Goal: Use online tool/utility: Use online tool/utility

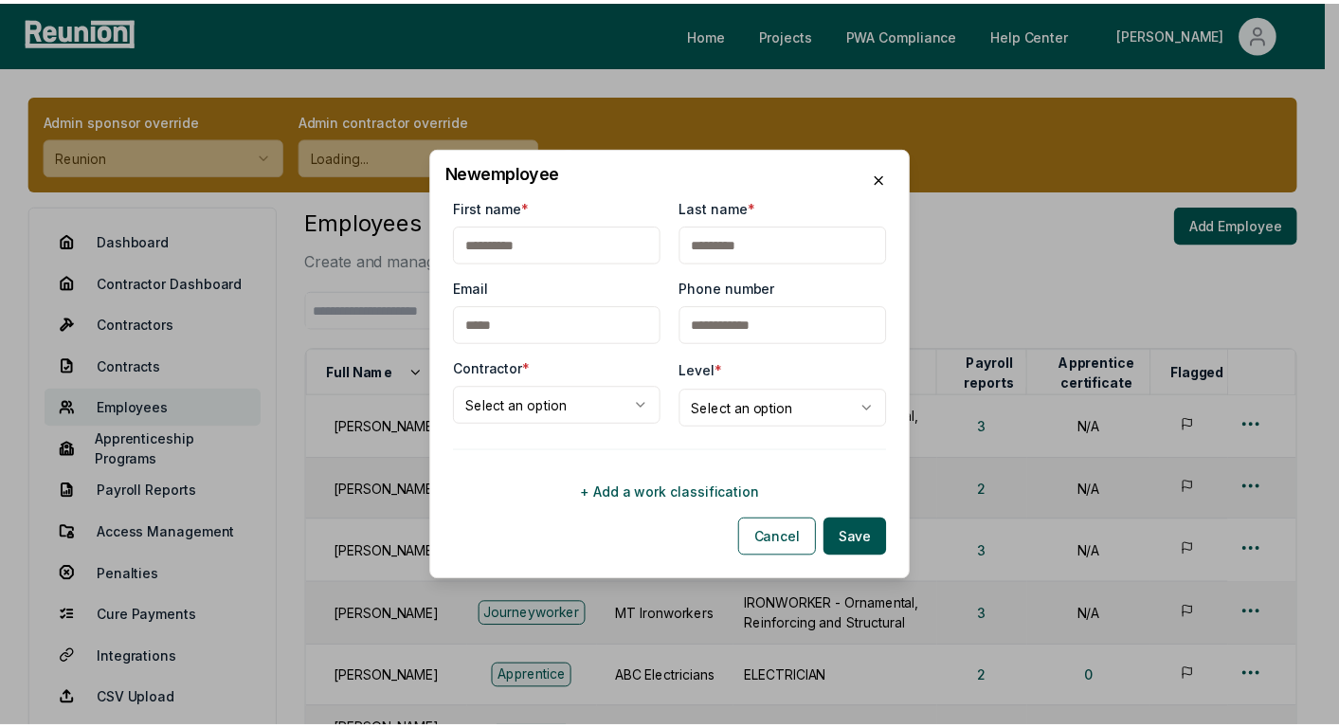
scroll to position [77, 0]
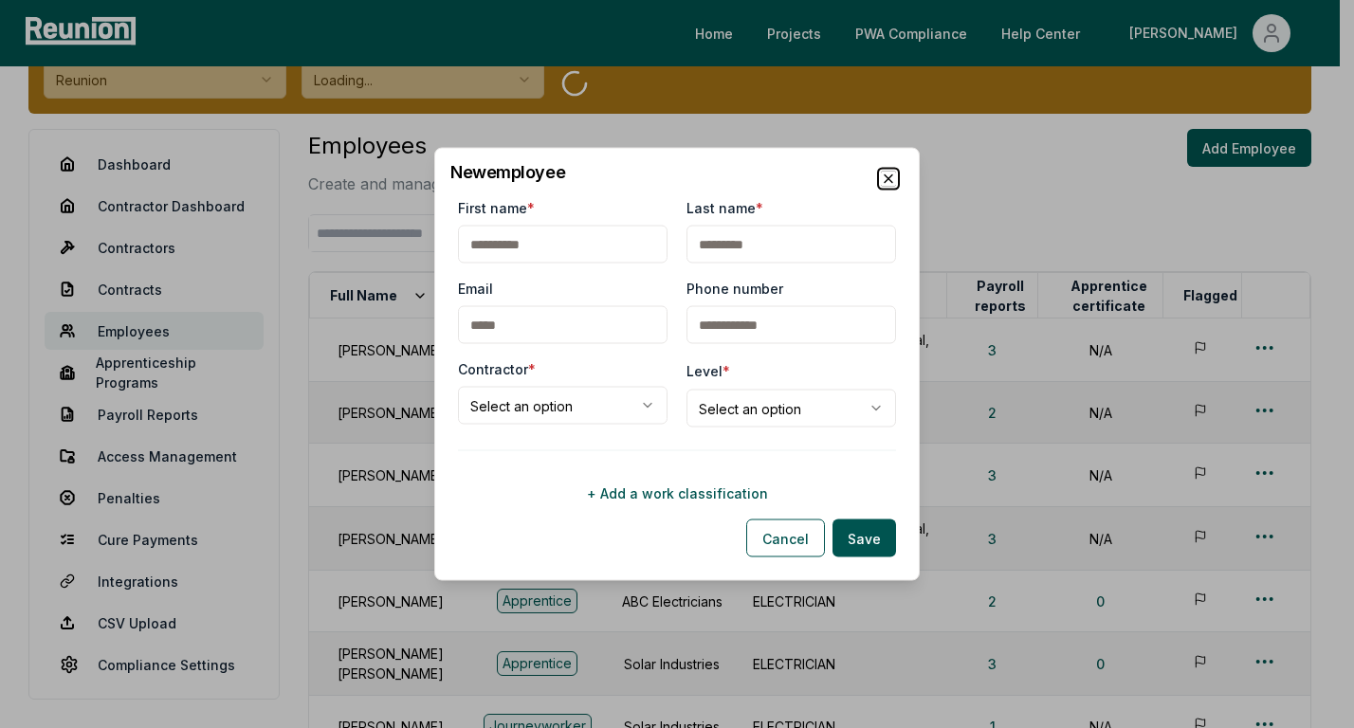
click at [887, 177] on icon "button" at bounding box center [888, 179] width 8 height 8
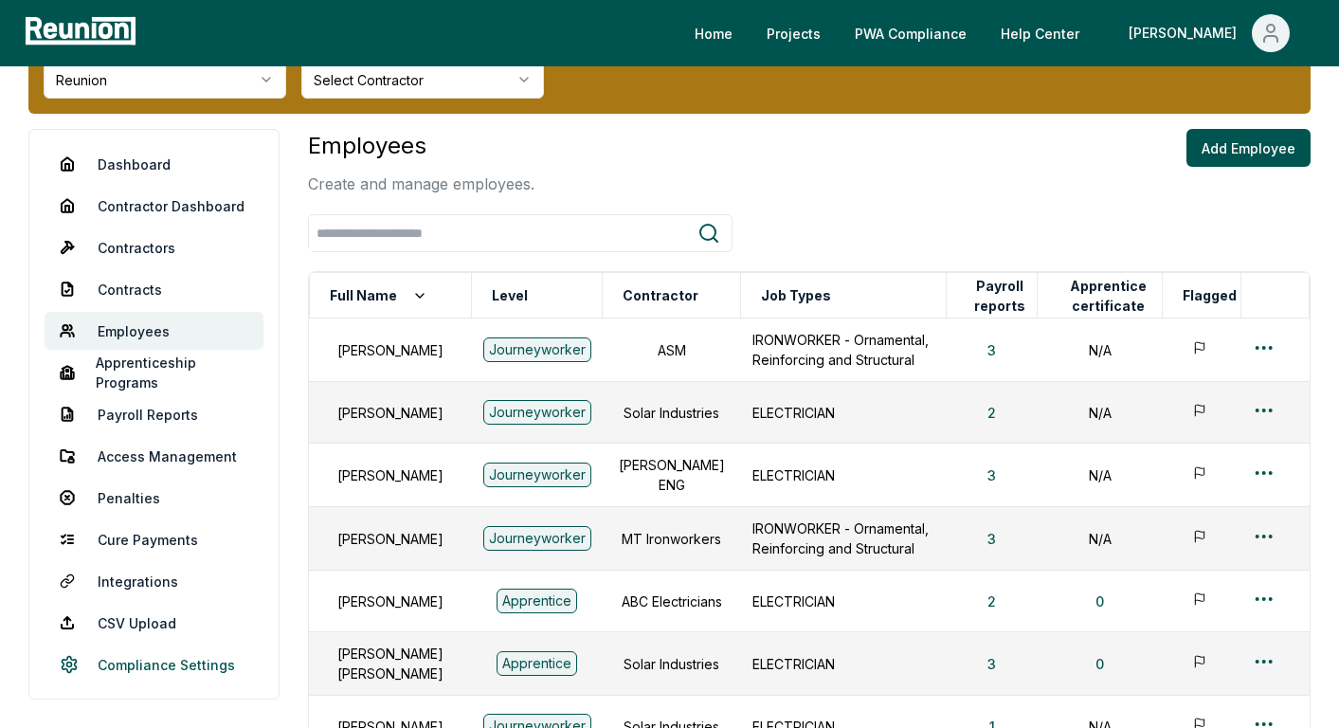
click at [142, 664] on link "Compliance Settings" at bounding box center [154, 665] width 219 height 38
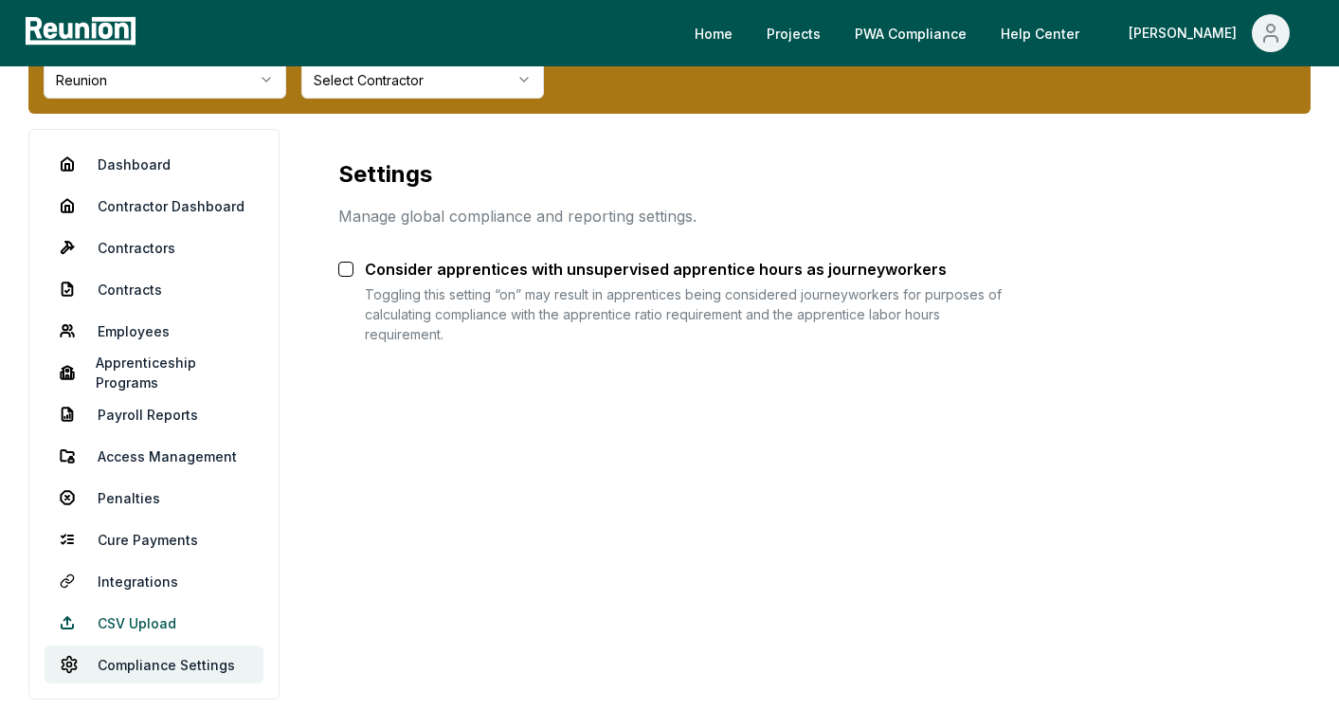
click at [130, 632] on link "CSV Upload" at bounding box center [154, 623] width 219 height 38
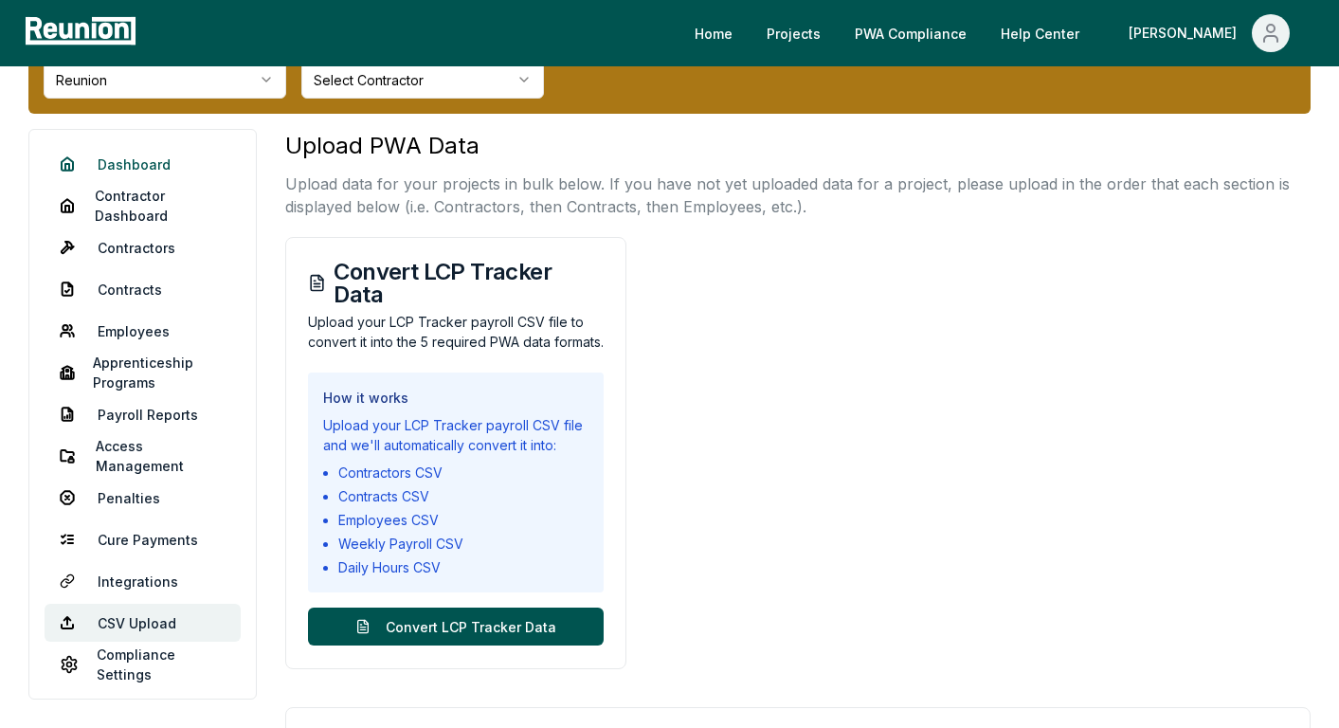
click at [118, 170] on link "Dashboard" at bounding box center [143, 164] width 196 height 38
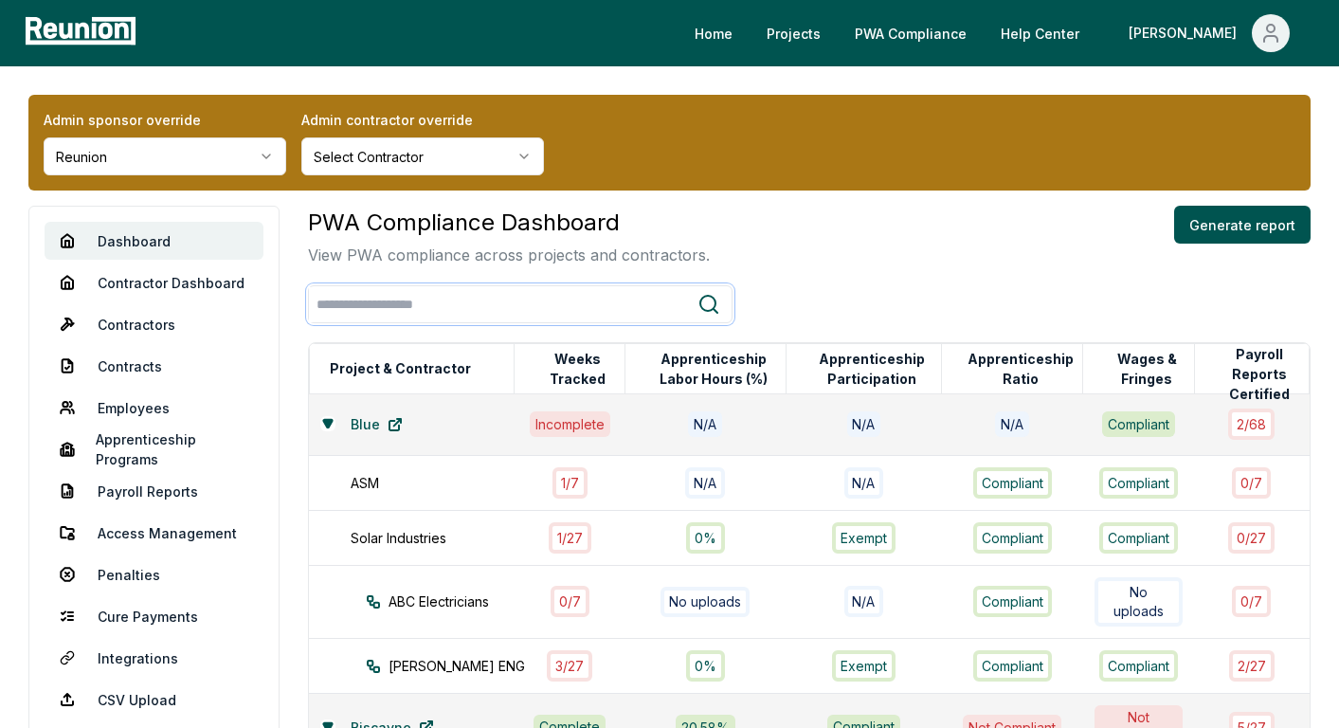
click at [596, 305] on input "search" at bounding box center [503, 304] width 389 height 35
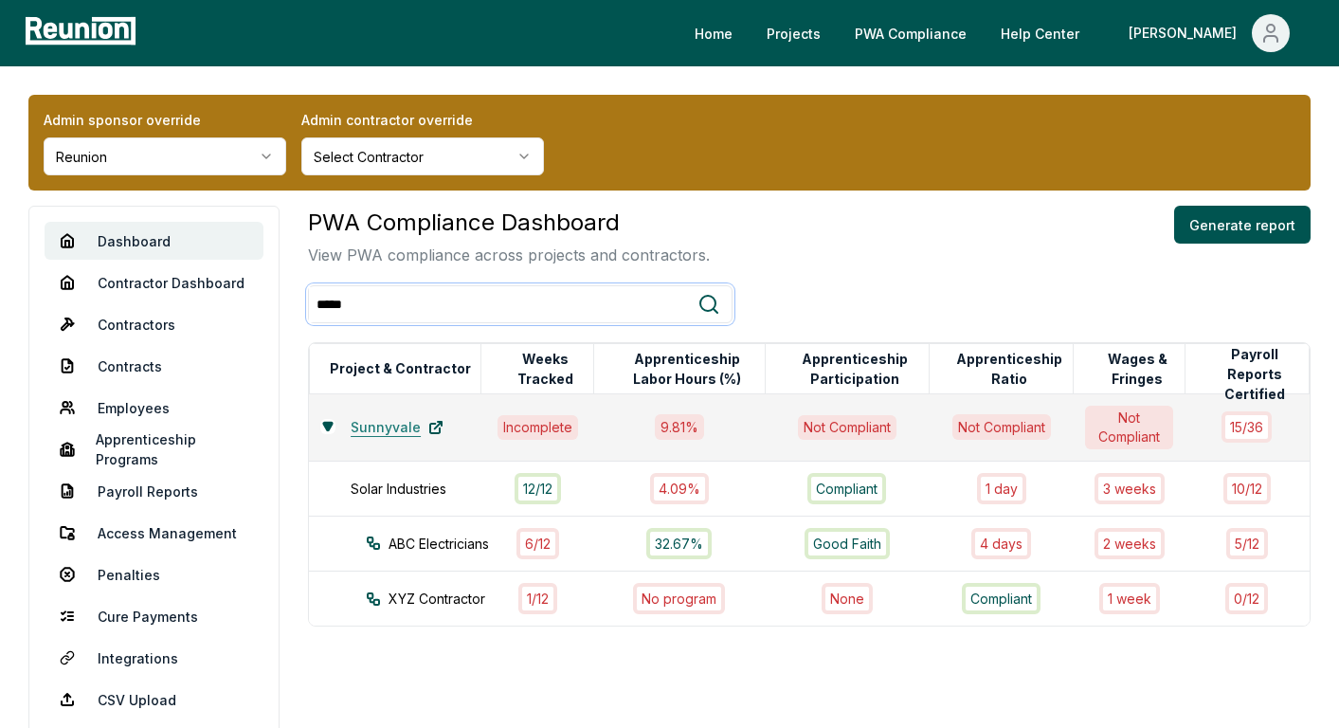
type input "*****"
click at [402, 418] on link "Sunnyvale" at bounding box center [397, 428] width 123 height 38
click at [1237, 223] on button "Generate report" at bounding box center [1242, 225] width 137 height 38
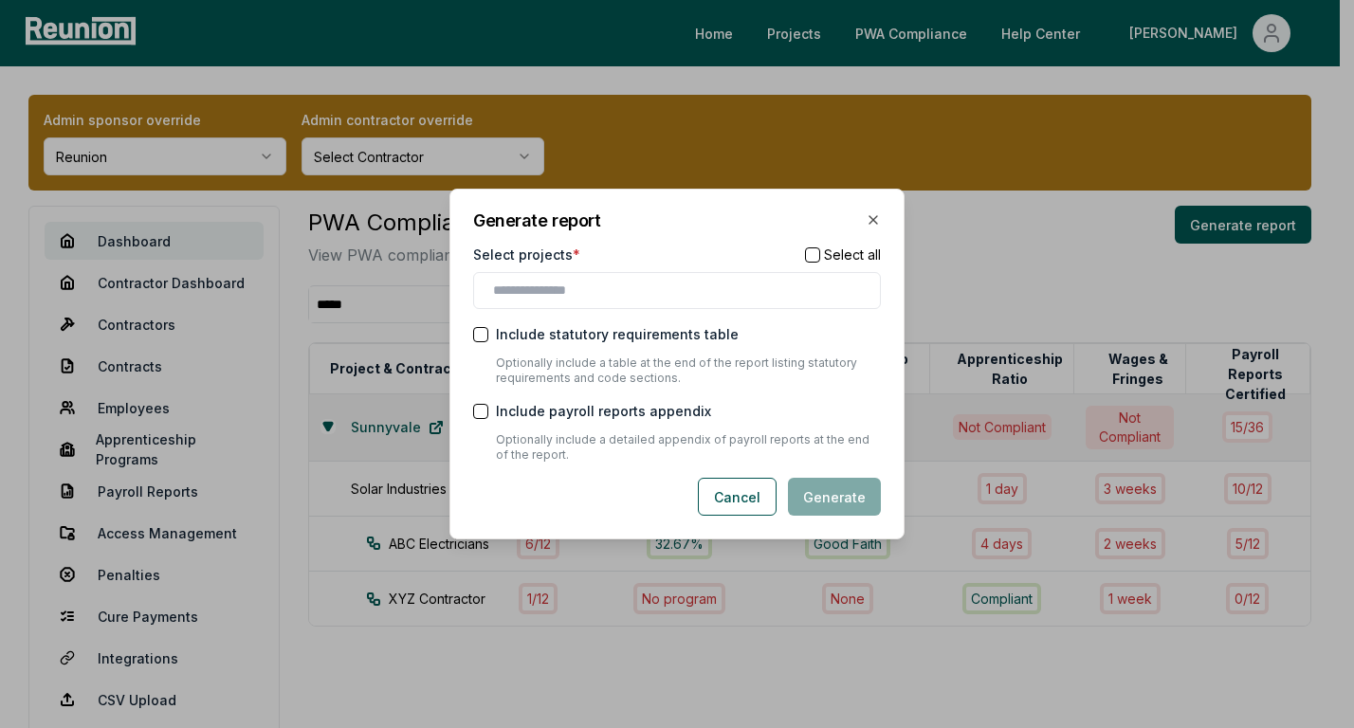
click at [479, 336] on button "Include statutory requirements table" at bounding box center [480, 334] width 15 height 15
click at [560, 298] on input "text" at bounding box center [680, 291] width 375 height 20
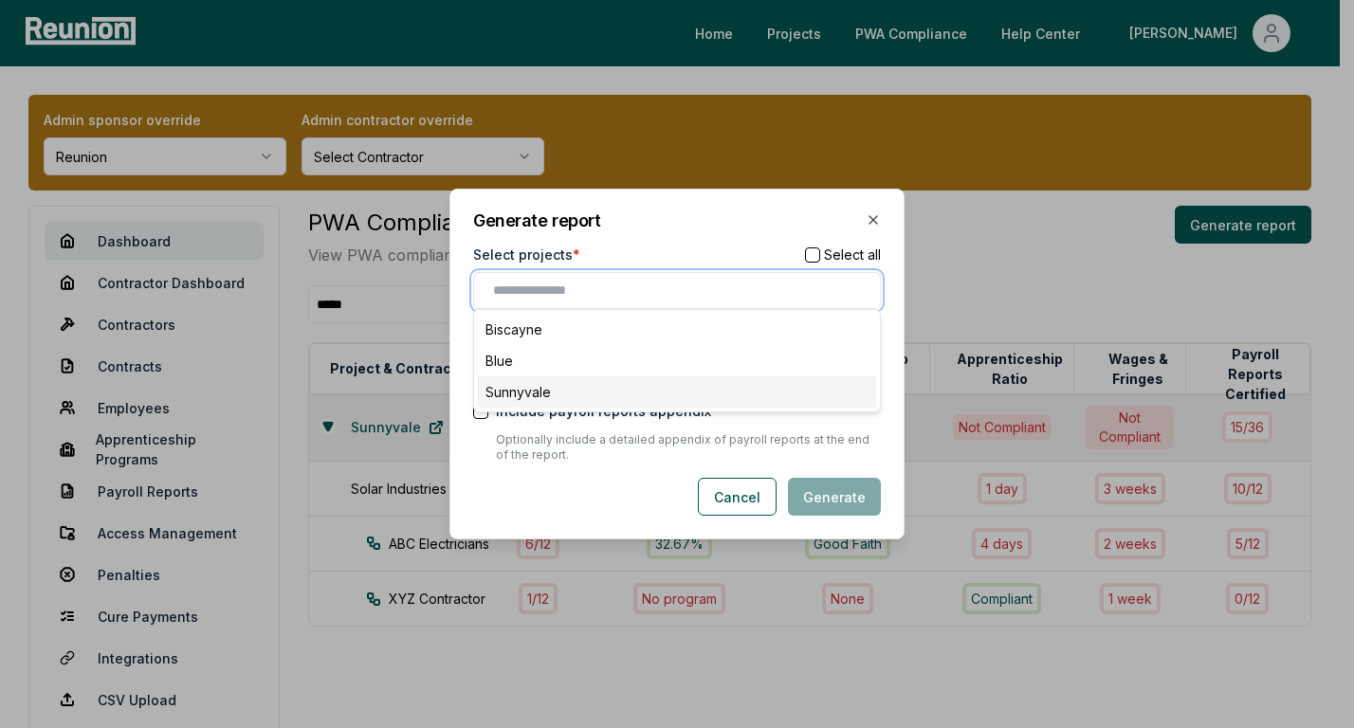
click at [537, 393] on div "Sunnyvale" at bounding box center [677, 391] width 398 height 31
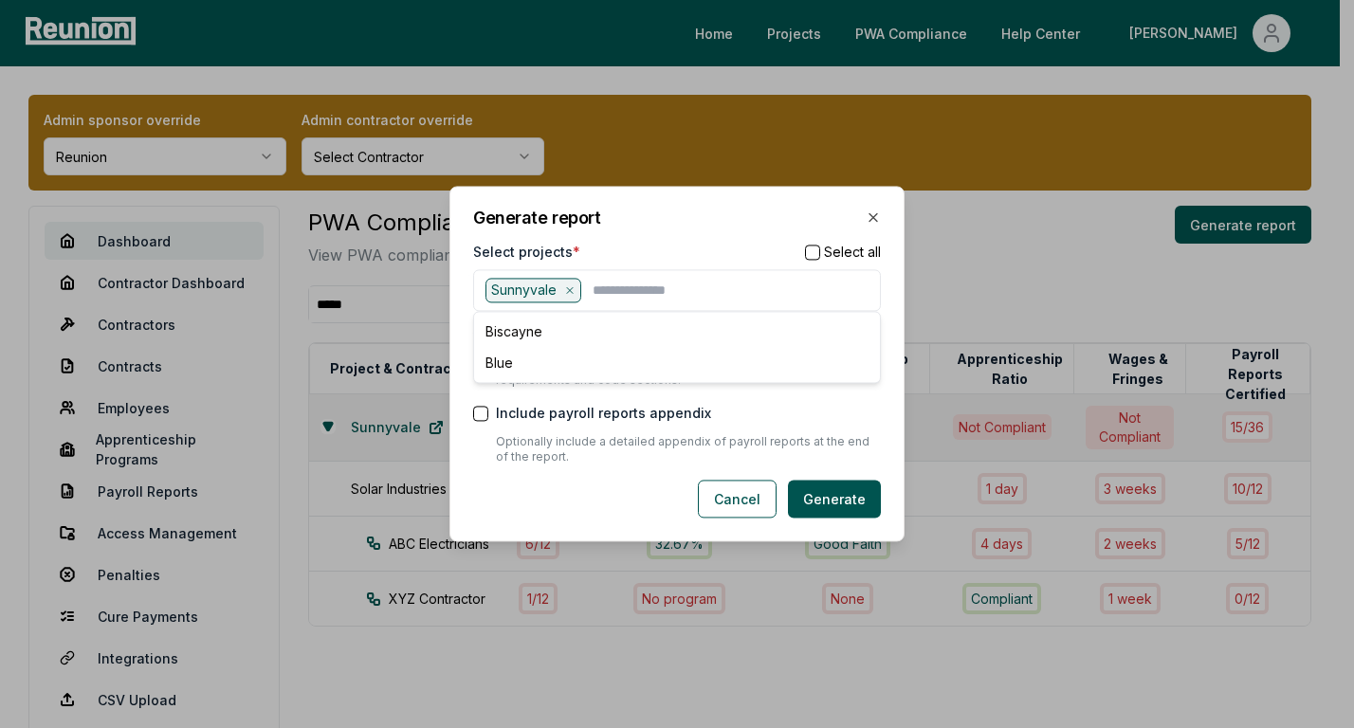
click at [476, 494] on div "Cancel Generate" at bounding box center [677, 500] width 408 height 38
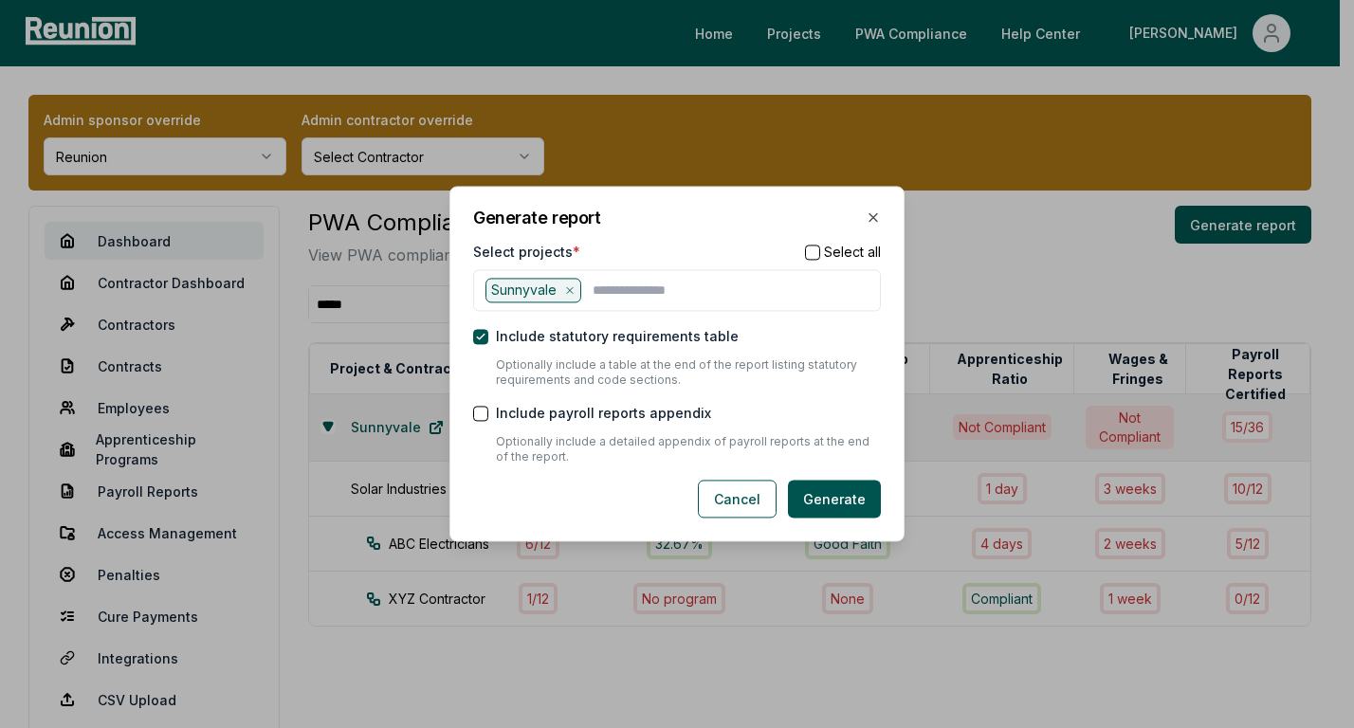
click at [490, 417] on div "Include payroll reports appendix" at bounding box center [677, 414] width 408 height 20
drag, startPoint x: 489, startPoint y: 416, endPoint x: 474, endPoint y: 414, distance: 15.3
click at [474, 414] on div "Include payroll reports appendix" at bounding box center [677, 414] width 408 height 20
click at [474, 414] on button "Include payroll reports appendix" at bounding box center [480, 413] width 15 height 15
click at [827, 501] on button "Generate" at bounding box center [834, 500] width 93 height 38
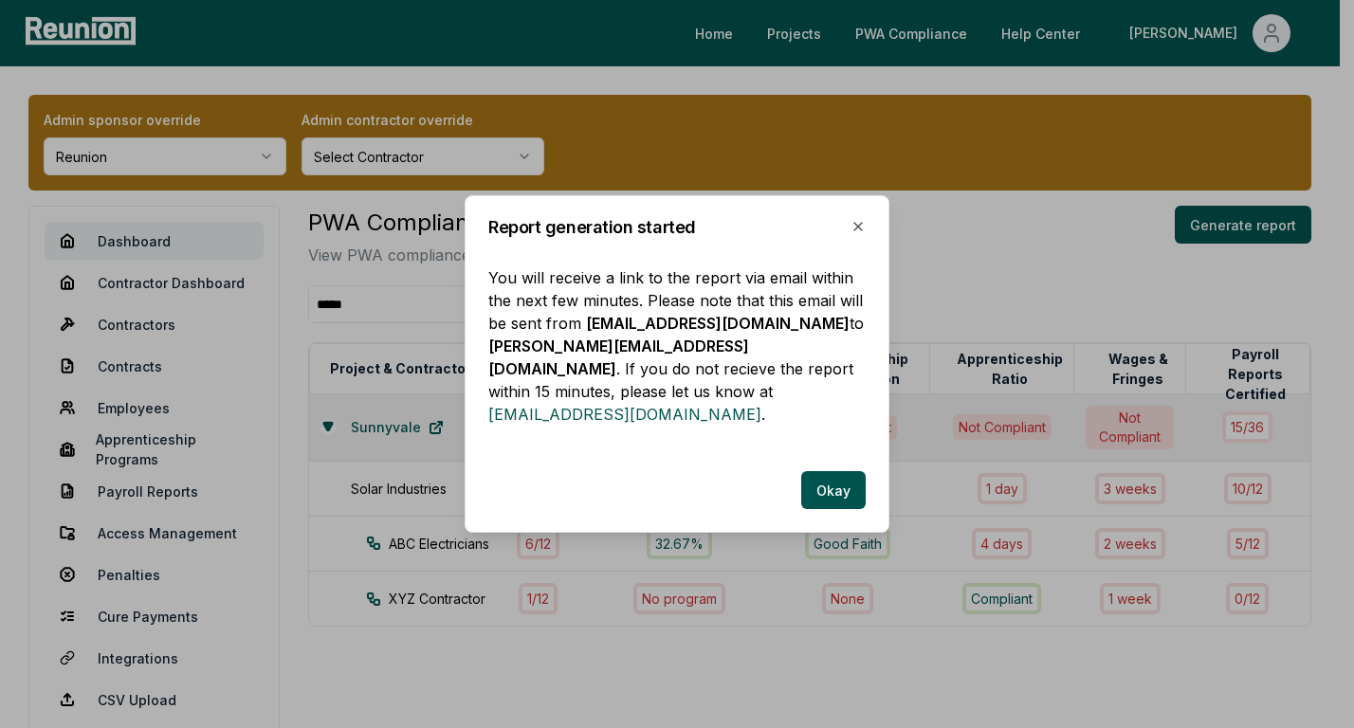
click at [837, 512] on div "Report generation started You will receive a link to the report via email withi…" at bounding box center [676, 363] width 425 height 337
click at [837, 506] on div "Report generation started You will receive a link to the report via email withi…" at bounding box center [676, 363] width 425 height 337
click at [840, 490] on button "Okay" at bounding box center [833, 490] width 64 height 38
